Goal: Task Accomplishment & Management: Manage account settings

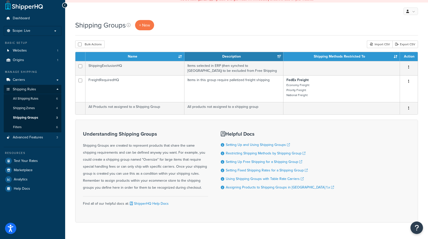
scroll to position [4, 0]
click at [43, 210] on div "Dashboard Scope: Live Development Integration Test Basic Setup Websites 1 Origi…" at bounding box center [32, 124] width 65 height 257
click at [25, 52] on span "Websites" at bounding box center [20, 51] width 14 height 4
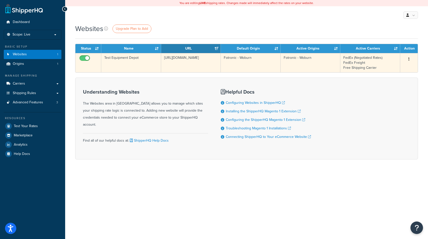
click at [121, 58] on td "Test Equipment Depot" at bounding box center [131, 62] width 60 height 19
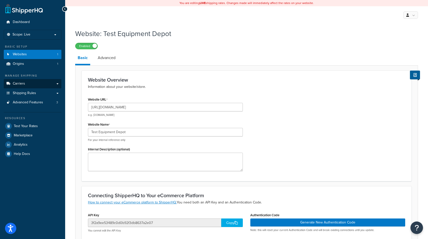
click at [35, 85] on link "Carriers" at bounding box center [33, 83] width 58 height 9
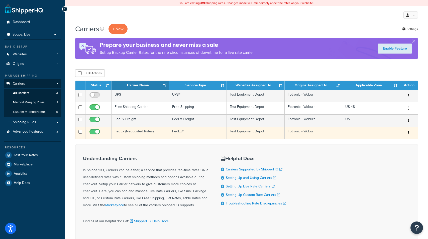
click at [315, 133] on td "Fotronic - Woburn" at bounding box center [314, 133] width 58 height 12
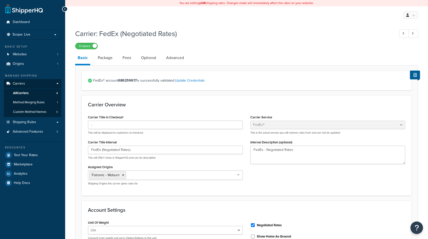
select select "fedEx"
select select "REGULAR_PICKUP"
select select "YOUR_PACKAGING"
click at [29, 130] on span "Advanced Features" at bounding box center [28, 132] width 30 height 4
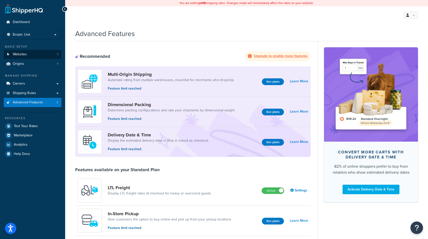
click at [25, 54] on span "Websites" at bounding box center [20, 54] width 14 height 4
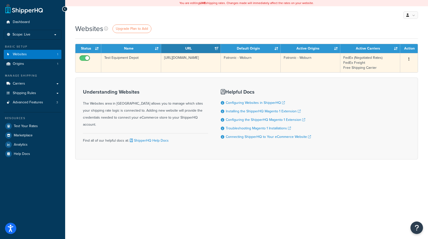
click at [125, 58] on td "Test Equipment Depot" at bounding box center [131, 62] width 60 height 19
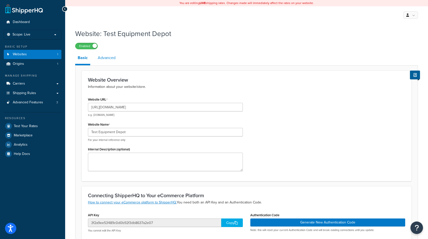
click at [111, 58] on link "Advanced" at bounding box center [106, 58] width 23 height 12
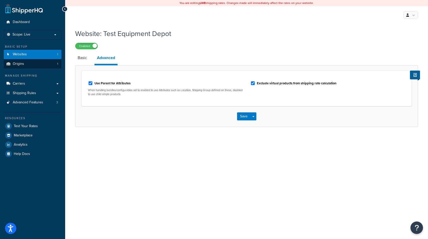
click at [21, 62] on span "Origins" at bounding box center [18, 64] width 11 height 4
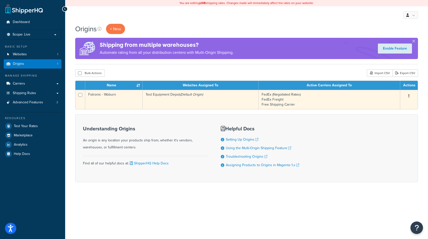
click at [410, 95] on button "button" at bounding box center [408, 96] width 7 height 8
click at [389, 109] on link "Edit" at bounding box center [393, 105] width 40 height 10
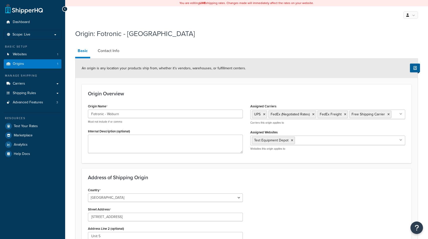
select select "21"
click at [26, 83] on link "Carriers" at bounding box center [33, 83] width 58 height 9
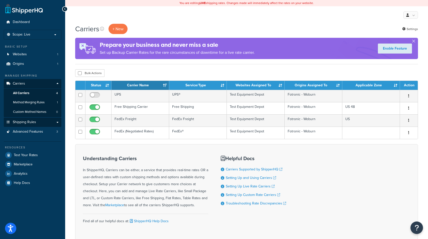
click at [32, 120] on span "Shipping Rules" at bounding box center [24, 122] width 23 height 4
